Goal: Complete application form: Complete application form

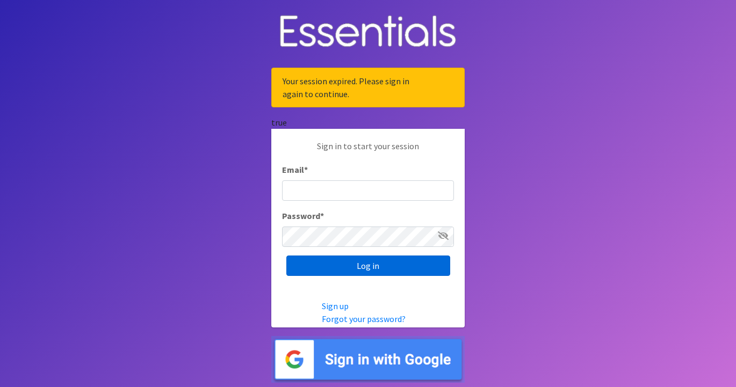
type input "[EMAIL_ADDRESS][DOMAIN_NAME]"
click at [361, 269] on input "Log in" at bounding box center [368, 266] width 164 height 20
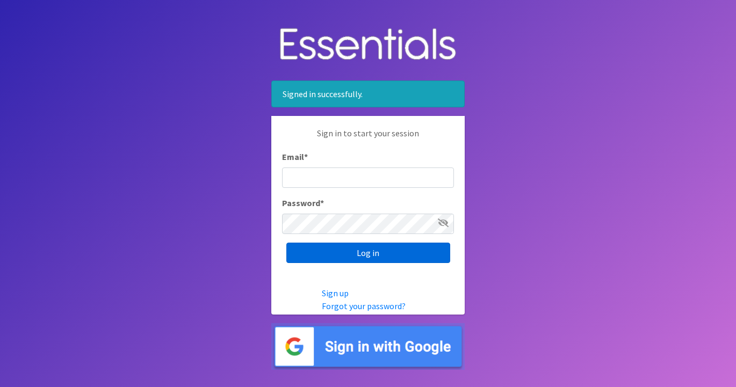
type input "[EMAIL_ADDRESS][DOMAIN_NAME]"
click at [358, 254] on input "Log in" at bounding box center [368, 253] width 164 height 20
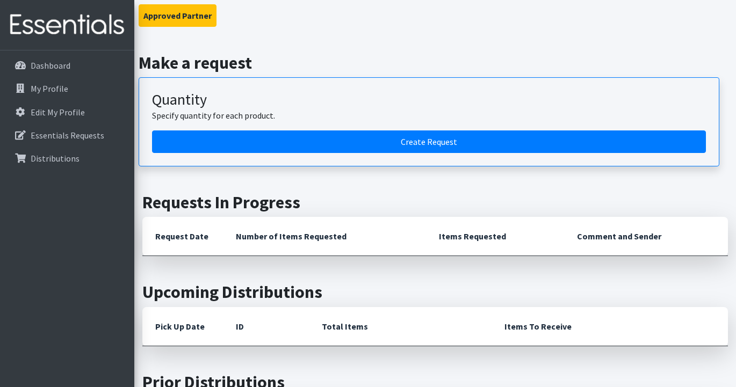
scroll to position [210, 0]
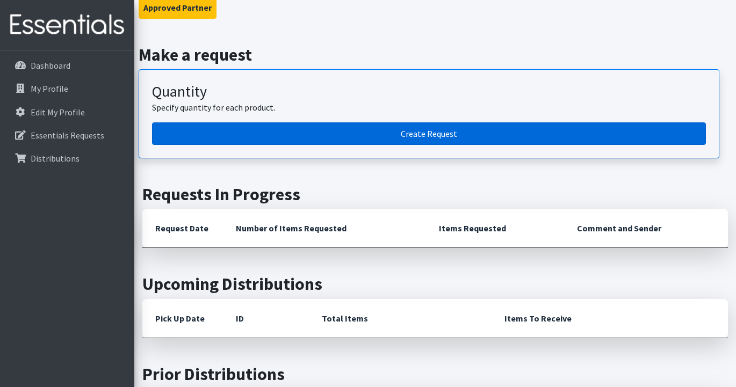
click at [423, 135] on link "Create Request" at bounding box center [429, 134] width 554 height 23
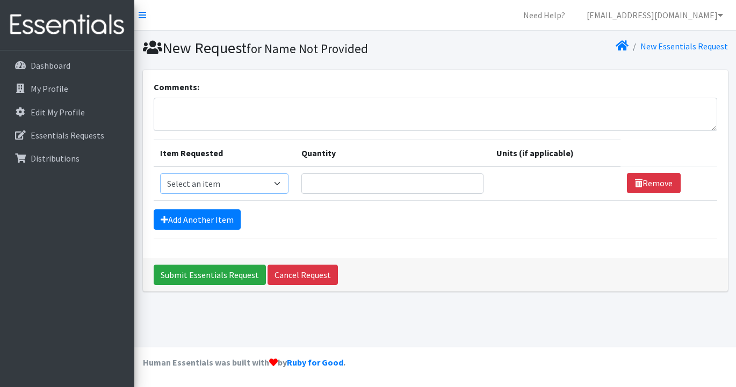
click at [289, 183] on select "Select an item Baby Wipes Diapers (Newborn). Diapers (Size 1) Diapers (Size 2) …" at bounding box center [224, 184] width 128 height 20
select select "14678"
click at [350, 181] on input "Quantity" at bounding box center [392, 184] width 182 height 20
type input "30"
click at [220, 222] on link "Add Another Item" at bounding box center [197, 220] width 87 height 20
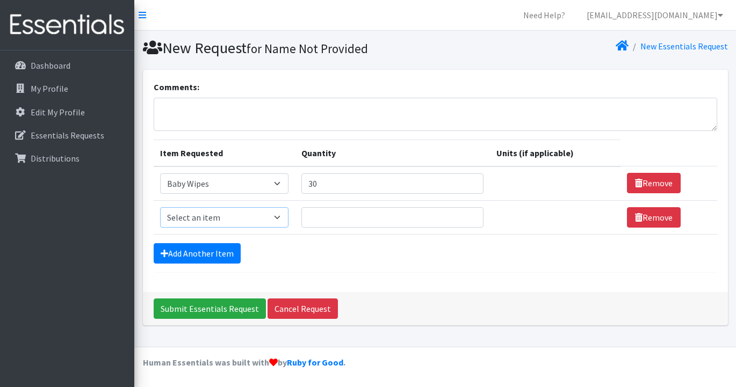
click at [287, 215] on select "Select an item Baby Wipes Diapers (Newborn). Diapers (Size 1) Diapers (Size 2) …" at bounding box center [224, 217] width 128 height 20
select select "11546"
click at [377, 219] on input "Quantity" at bounding box center [392, 217] width 182 height 20
type input "5"
click at [216, 256] on link "Add Another Item" at bounding box center [197, 253] width 87 height 20
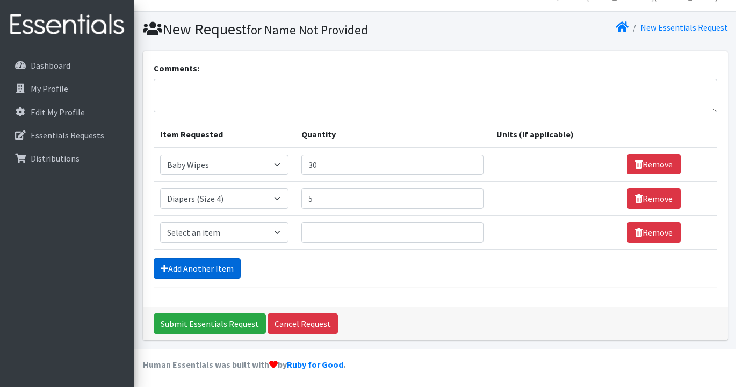
scroll to position [20, 0]
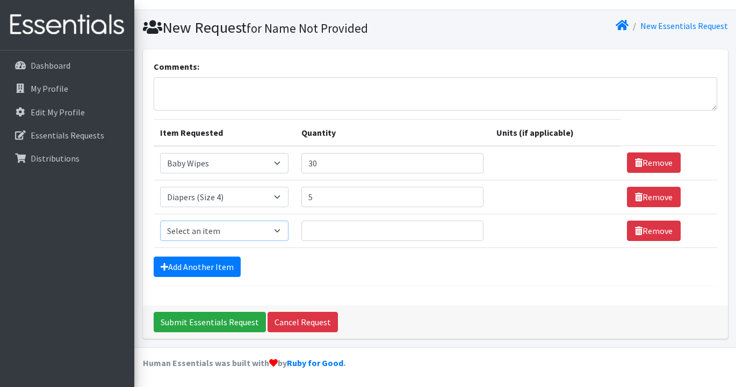
click at [289, 228] on select "Select an item Baby Wipes Diapers (Newborn). Diapers (Size 1) Diapers (Size 2) …" at bounding box center [224, 231] width 128 height 20
select select "11539"
click at [356, 229] on input "Quantity" at bounding box center [392, 231] width 182 height 20
type input "10"
click at [200, 274] on link "Add Another Item" at bounding box center [197, 267] width 87 height 20
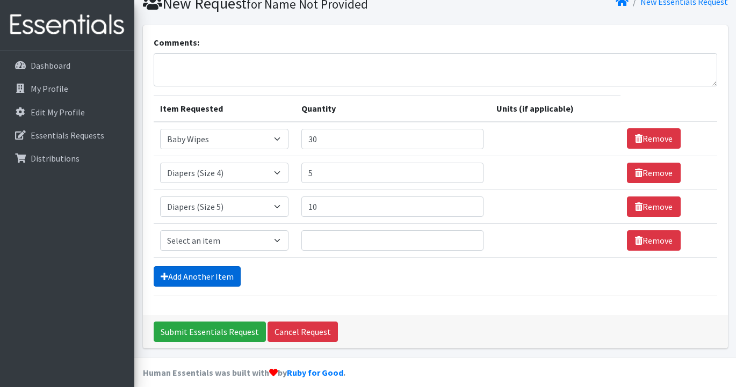
scroll to position [54, 0]
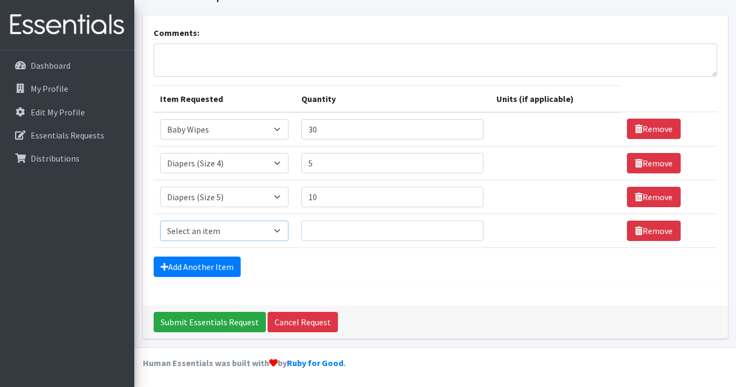
click at [286, 231] on select "Select an item Baby Wipes Diapers (Newborn). Diapers (Size 1) Diapers (Size 2) …" at bounding box center [224, 231] width 128 height 20
select select "11523"
click at [351, 229] on input "Quantity" at bounding box center [392, 231] width 182 height 20
type input "10"
click at [196, 270] on link "Add Another Item" at bounding box center [197, 267] width 87 height 20
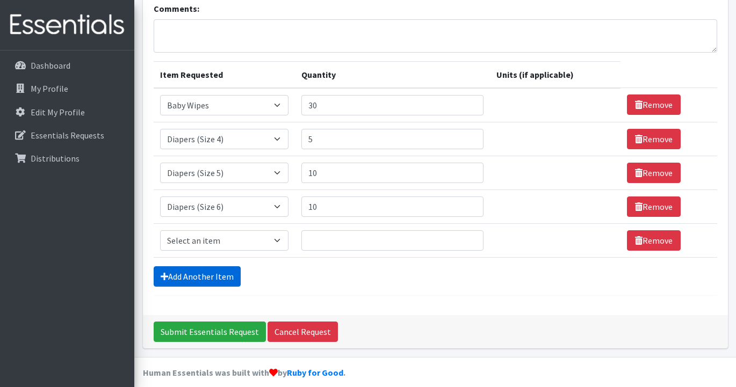
scroll to position [88, 0]
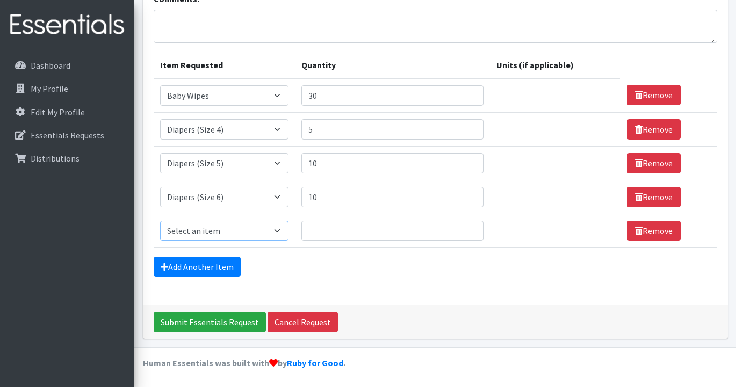
click at [285, 230] on select "Select an item Baby Wipes Diapers (Newborn). Diapers (Size 1) Diapers (Size 2) …" at bounding box center [224, 231] width 128 height 20
click at [289, 233] on select "Select an item Baby Wipes Diapers (Newborn). Diapers (Size 1) Diapers (Size 2) …" at bounding box center [224, 231] width 128 height 20
select select "15172"
click at [349, 232] on input "Quantity" at bounding box center [392, 231] width 182 height 20
type input "2"
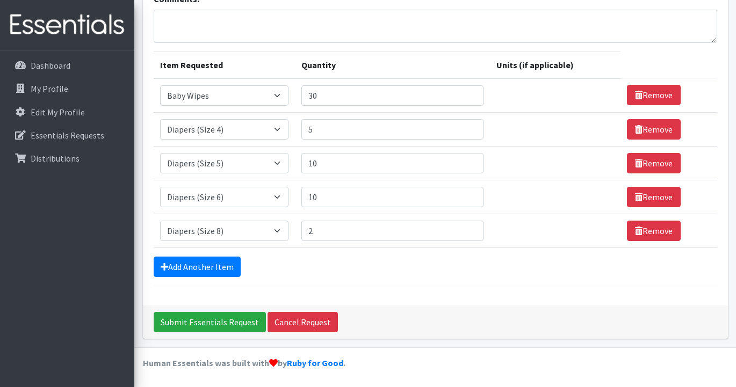
click at [336, 274] on div "Add Another Item" at bounding box center [436, 267] width 564 height 20
click at [339, 163] on input "10" at bounding box center [392, 163] width 182 height 20
type input "13"
click at [360, 277] on form "Comments: Item Requested Quantity Units (if applicable) Item Requested Select a…" at bounding box center [436, 139] width 564 height 294
click at [212, 324] on input "Submit Essentials Request" at bounding box center [210, 322] width 112 height 20
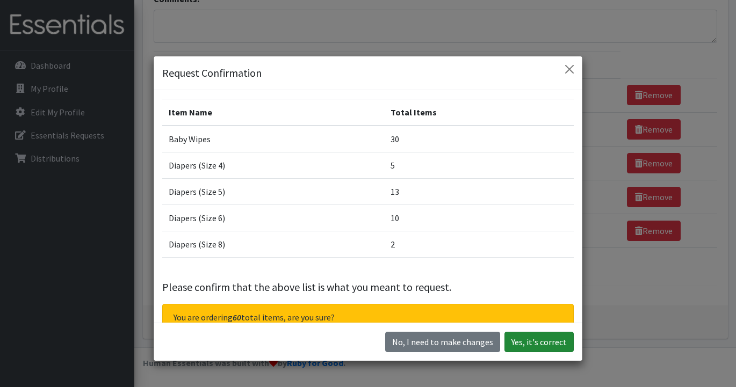
click at [547, 344] on button "Yes, it's correct" at bounding box center [539, 342] width 69 height 20
